Goal: Information Seeking & Learning: Learn about a topic

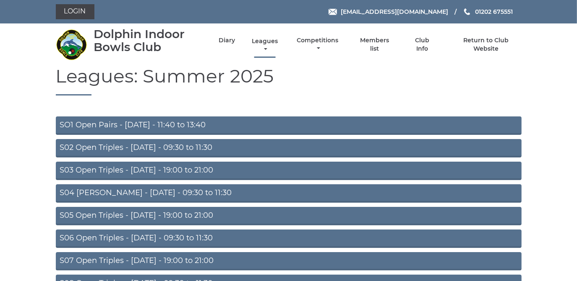
drag, startPoint x: 0, startPoint y: 0, endPoint x: 267, endPoint y: 43, distance: 270.6
click at [267, 43] on link "Leagues" at bounding box center [265, 45] width 30 height 16
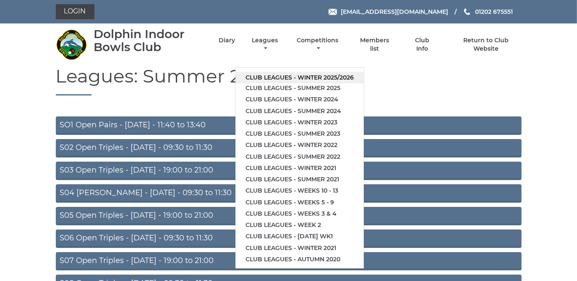
click at [267, 77] on link "Club leagues - Winter 2025/2026" at bounding box center [299, 77] width 128 height 11
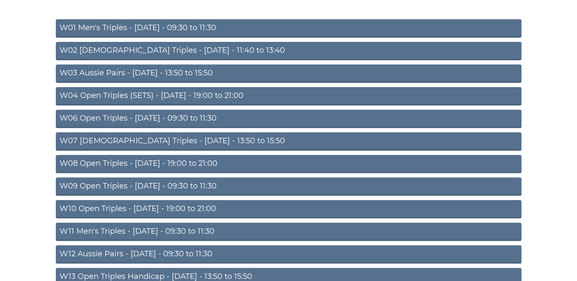
scroll to position [114, 0]
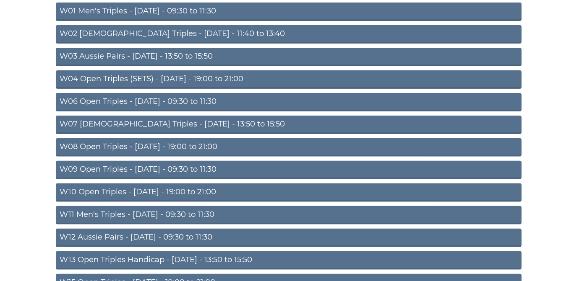
click at [200, 190] on link "W10 Open Triples - Wednesday - 19:00 to 21:00" at bounding box center [289, 193] width 466 height 18
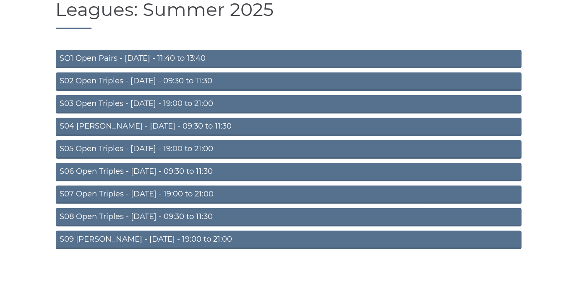
scroll to position [73, 0]
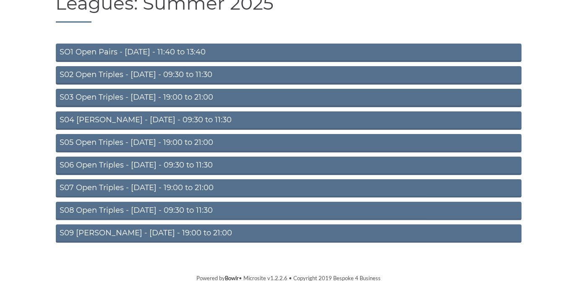
click at [167, 187] on link "S07 Open Triples - [DATE] - 19:00 to 21:00" at bounding box center [289, 189] width 466 height 18
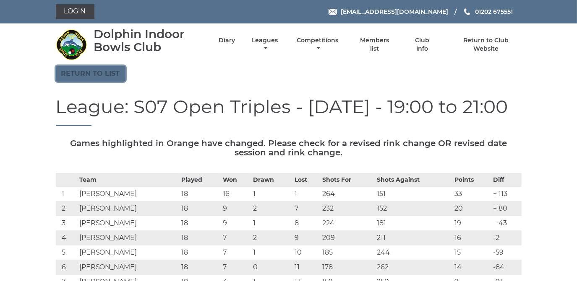
click at [97, 72] on link "Return to list" at bounding box center [91, 74] width 70 height 16
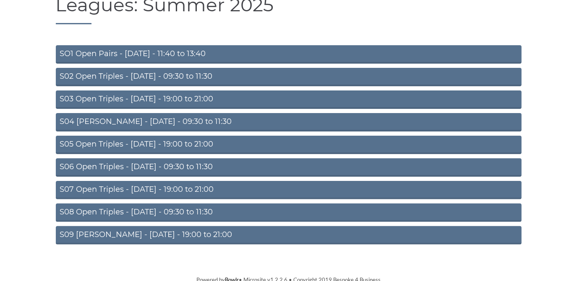
scroll to position [73, 0]
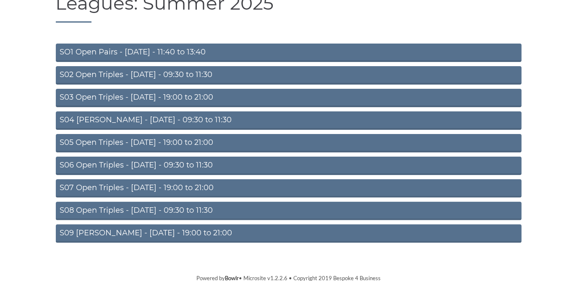
click at [147, 234] on link "S09 [PERSON_NAME] - [DATE] - 19:00 to 21:00" at bounding box center [289, 234] width 466 height 18
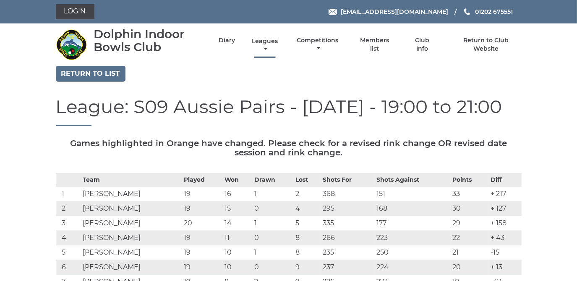
click at [261, 42] on link "Leagues" at bounding box center [265, 45] width 30 height 16
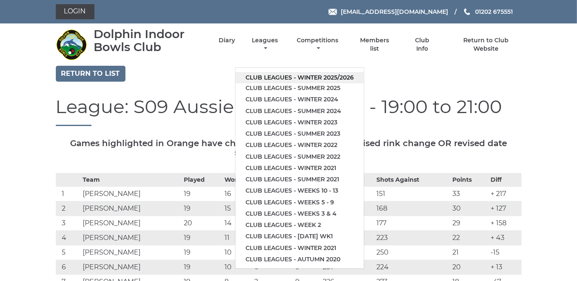
click at [264, 76] on link "Club leagues - Winter 2025/2026" at bounding box center [299, 77] width 128 height 11
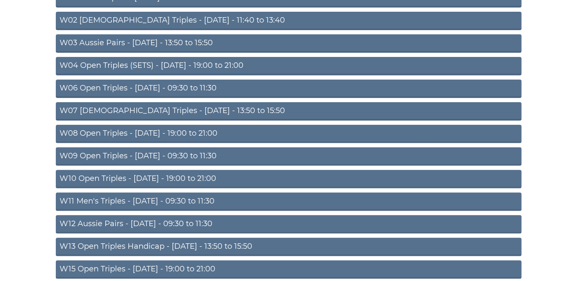
scroll to position [152, 0]
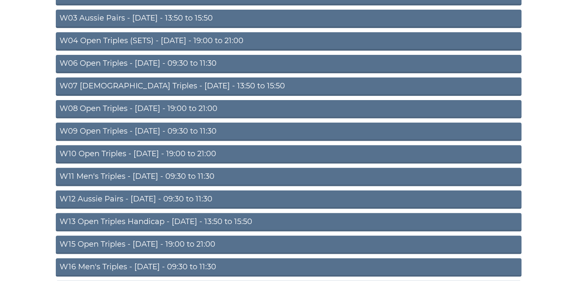
click at [176, 153] on link "W10 Open Triples - [DATE] - 19:00 to 21:00" at bounding box center [289, 155] width 466 height 18
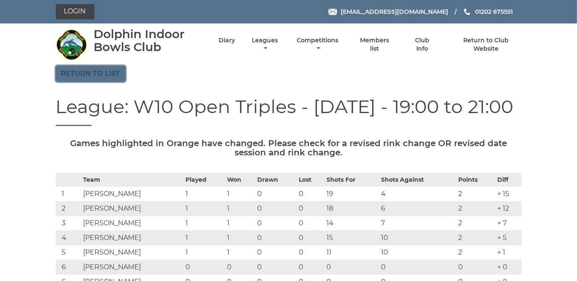
click at [104, 70] on link "Return to list" at bounding box center [91, 74] width 70 height 16
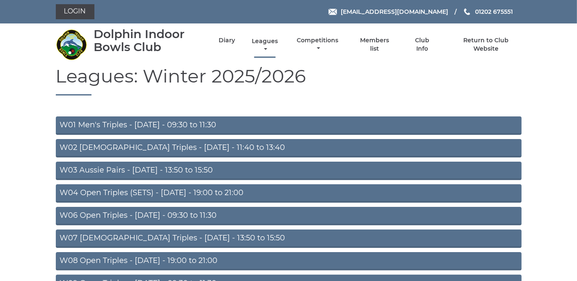
click at [265, 39] on link "Leagues" at bounding box center [265, 45] width 30 height 16
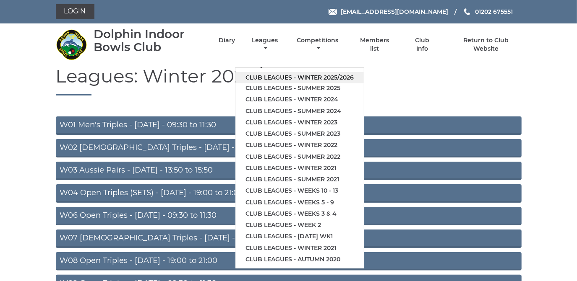
click at [264, 76] on link "Club leagues - Winter 2025/2026" at bounding box center [299, 77] width 128 height 11
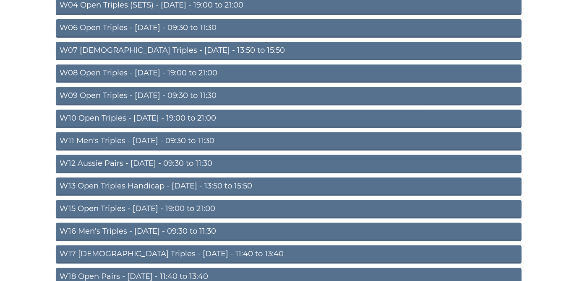
scroll to position [190, 0]
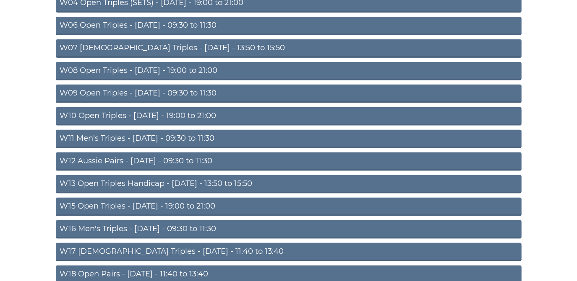
click at [156, 201] on link "W15 Open Triples - [DATE] - 19:00 to 21:00" at bounding box center [289, 207] width 466 height 18
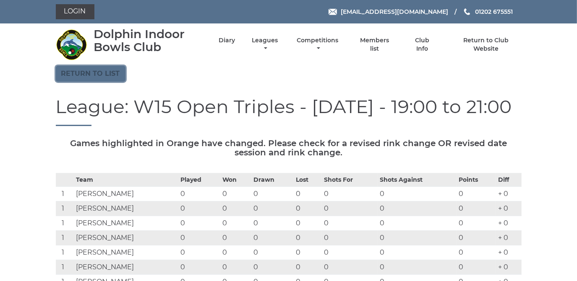
click at [104, 69] on link "Return to list" at bounding box center [91, 74] width 70 height 16
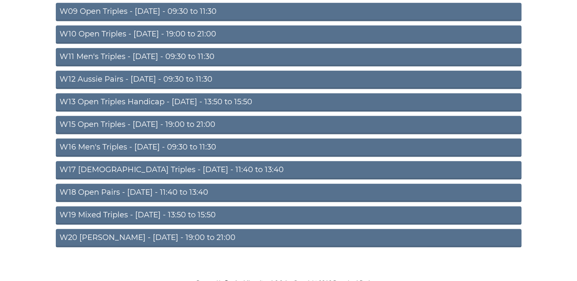
scroll to position [275, 0]
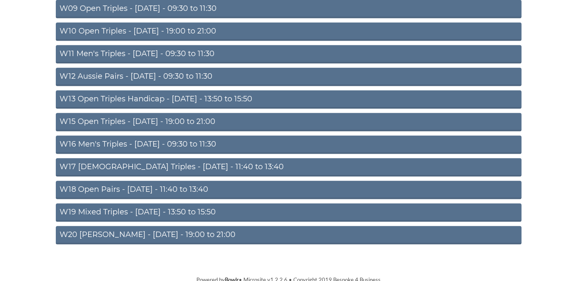
click at [151, 230] on link "W20 Aussie Pairs - Friday - 19:00 to 21:00" at bounding box center [289, 236] width 466 height 18
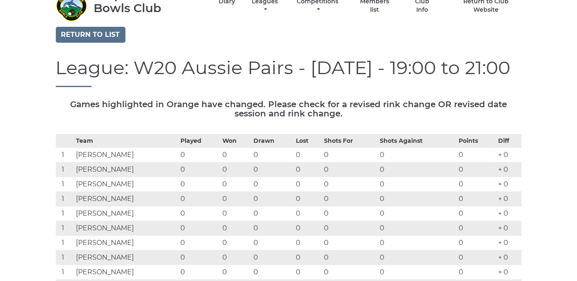
scroll to position [38, 0]
